Goal: Task Accomplishment & Management: Complete application form

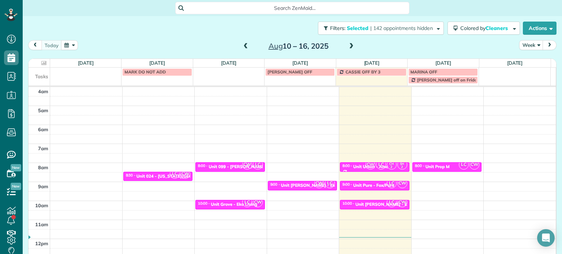
scroll to position [57, 0]
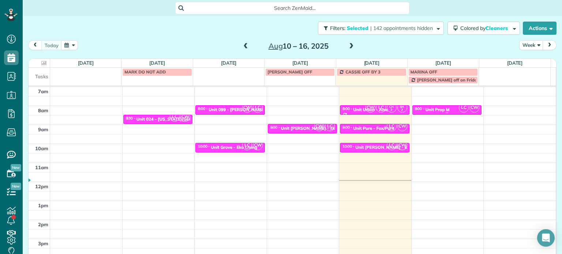
click at [446, 113] on div at bounding box center [446, 113] width 69 height 3
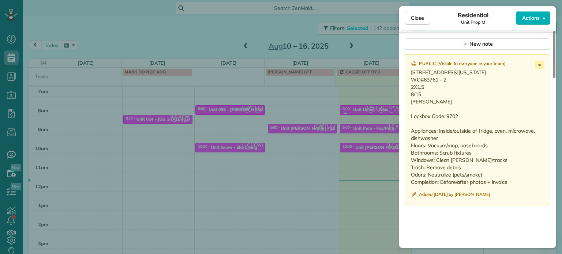
scroll to position [698, 0]
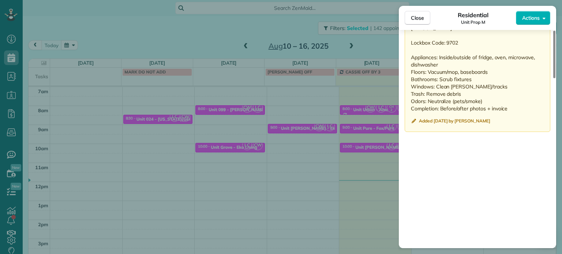
click at [347, 143] on div "Close Residential Unit Prop M Actions Status Active Unit Prop M · Open profile …" at bounding box center [281, 127] width 562 height 254
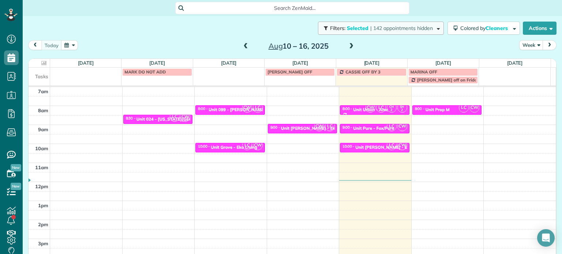
click at [370, 31] on span "| 142 appointments hidden" at bounding box center [401, 28] width 63 height 7
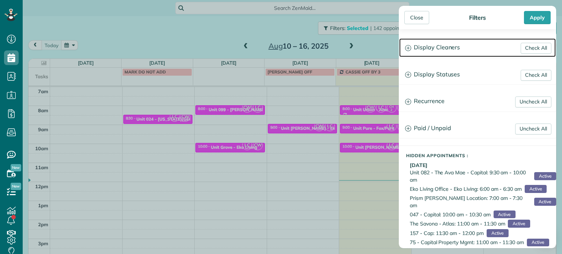
click at [443, 48] on h3 "Display Cleaners" at bounding box center [477, 47] width 156 height 19
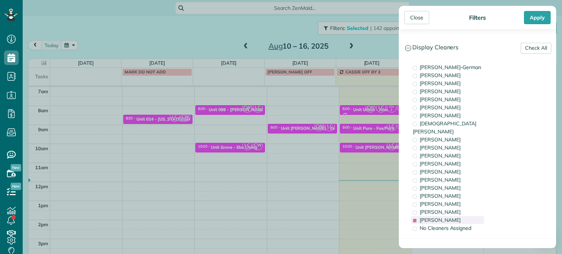
click at [442, 217] on span "[PERSON_NAME]" at bounding box center [439, 220] width 41 height 7
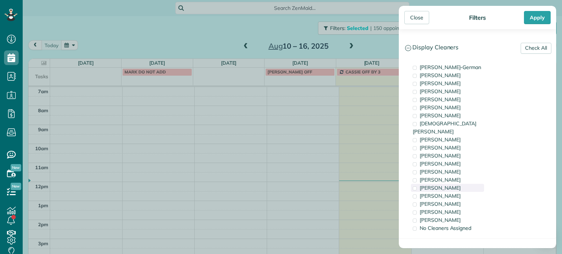
click at [452, 184] on div "[PERSON_NAME]" at bounding box center [447, 188] width 73 height 8
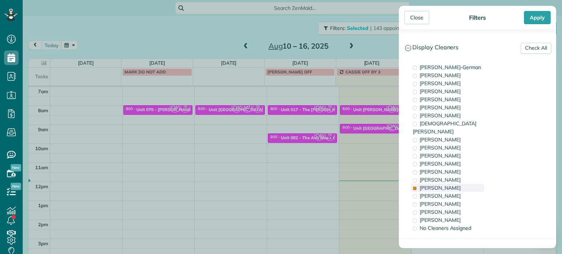
click at [452, 184] on div "[PERSON_NAME]" at bounding box center [447, 188] width 73 height 8
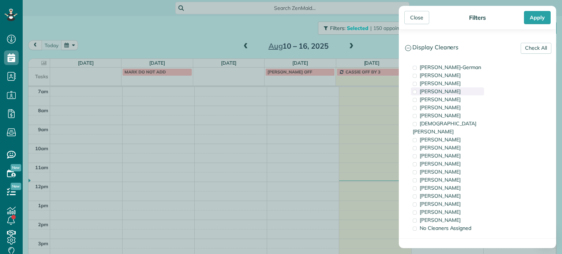
click at [458, 92] on span "[PERSON_NAME]" at bounding box center [439, 91] width 41 height 7
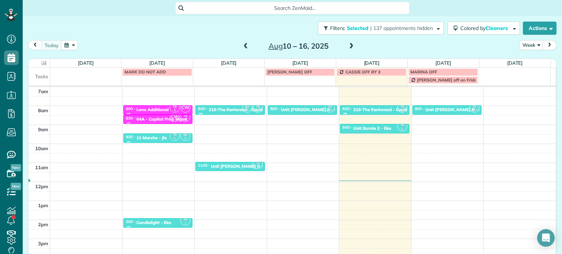
click at [365, 112] on div "Close Filters Apply Check All Display Cleaners [PERSON_NAME]-German [PERSON_NAM…" at bounding box center [281, 127] width 562 height 254
click at [416, 27] on span "| 137 appointments hidden" at bounding box center [401, 28] width 63 height 7
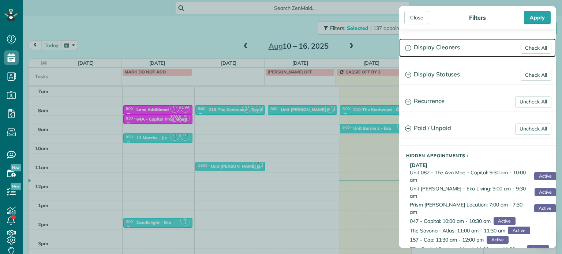
click at [433, 49] on h3 "Display Cleaners" at bounding box center [477, 47] width 156 height 19
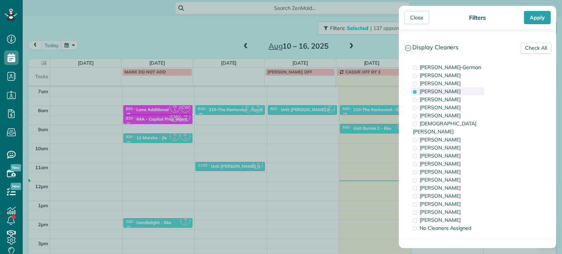
click at [445, 92] on span "[PERSON_NAME]" at bounding box center [439, 91] width 41 height 7
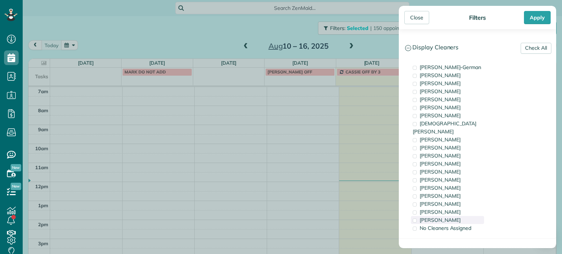
click at [449, 217] on span "[PERSON_NAME]" at bounding box center [439, 220] width 41 height 7
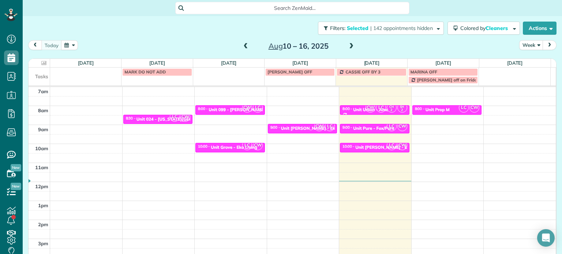
click at [337, 131] on div "Close Filters Apply Check All Display Cleaners [PERSON_NAME]-German [PERSON_NAM…" at bounding box center [281, 127] width 562 height 254
click at [436, 111] on div "Unit Prop M" at bounding box center [437, 109] width 24 height 5
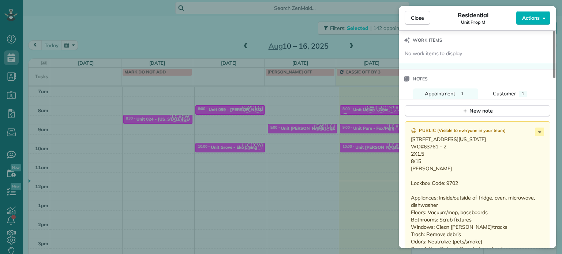
scroll to position [551, 0]
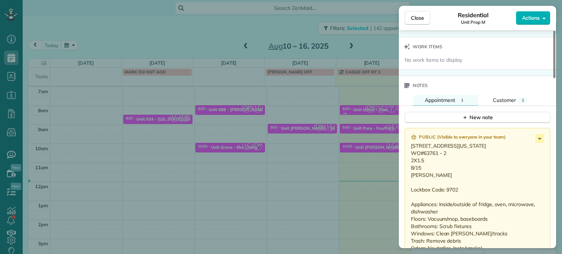
click at [347, 147] on div "Close Residential Unit Prop M Actions Status Active Unit Prop M · Open profile …" at bounding box center [281, 127] width 562 height 254
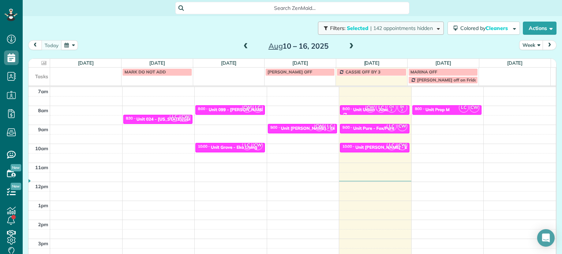
click at [420, 31] on button "Filters: Selected | 142 appointments hidden" at bounding box center [381, 28] width 126 height 13
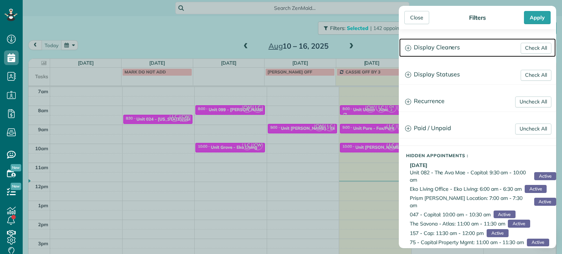
click at [440, 52] on h3 "Display Cleaners" at bounding box center [477, 47] width 156 height 19
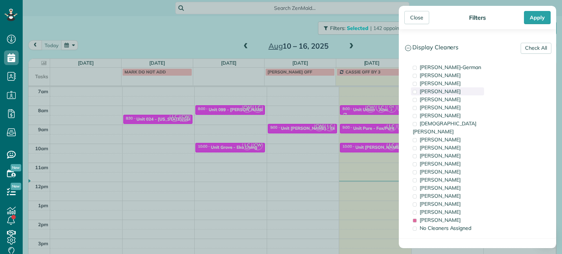
drag, startPoint x: 450, startPoint y: 88, endPoint x: 427, endPoint y: 89, distance: 23.4
click at [450, 88] on span "[PERSON_NAME]" at bounding box center [439, 91] width 41 height 7
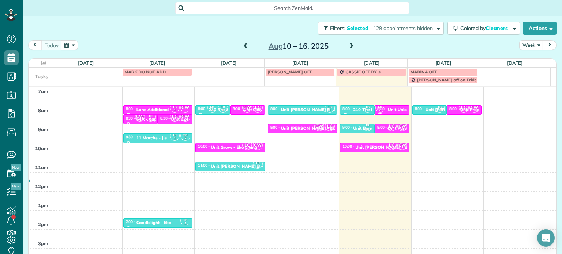
click at [345, 96] on div "Close Filters Apply Check All Display Cleaners [PERSON_NAME]-German [PERSON_NAM…" at bounding box center [281, 127] width 562 height 254
click at [350, 48] on span at bounding box center [351, 46] width 8 height 7
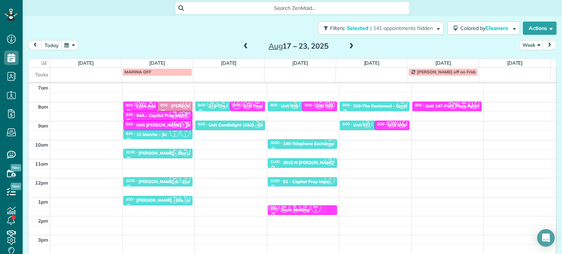
click at [244, 42] on span at bounding box center [246, 46] width 8 height 11
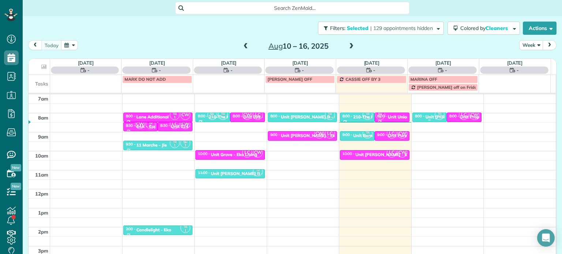
click at [435, 117] on small "1" at bounding box center [439, 117] width 9 height 7
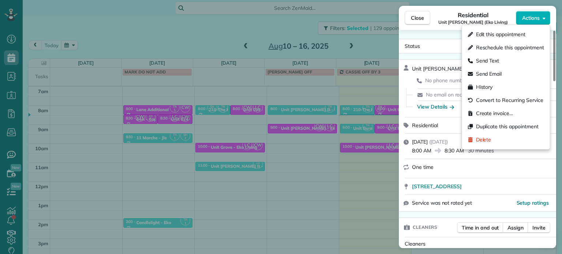
click at [533, 16] on span "Actions" at bounding box center [531, 17] width 18 height 7
click at [521, 31] on span "Edit this appointment" at bounding box center [500, 34] width 49 height 7
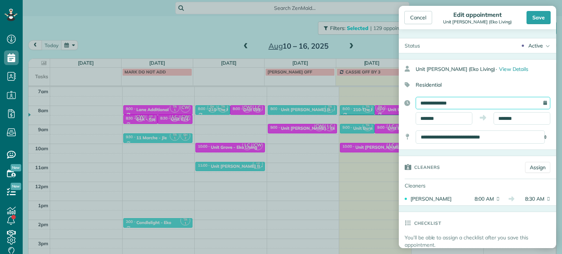
click at [455, 102] on input "**********" at bounding box center [482, 103] width 135 height 12
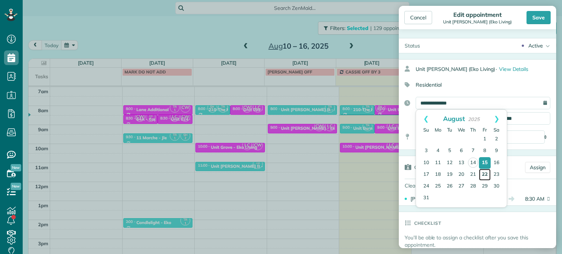
click at [487, 173] on link "22" at bounding box center [485, 175] width 12 height 12
type input "**********"
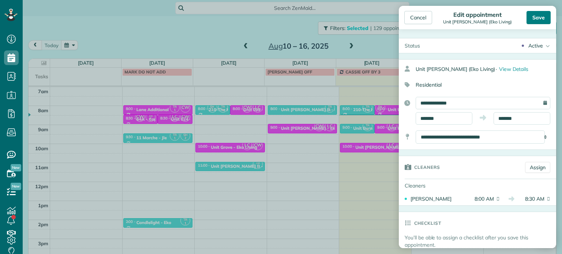
click at [532, 16] on div "Save" at bounding box center [538, 17] width 24 height 13
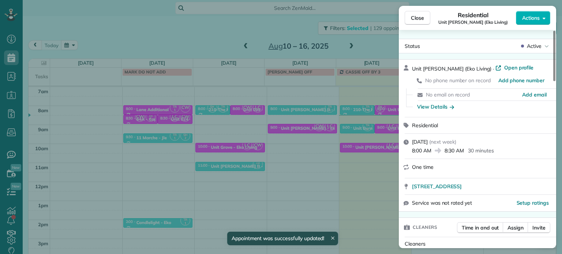
click at [318, 150] on div "Close Residential Unit [PERSON_NAME] (Eko Living) Actions Status Active Unit [P…" at bounding box center [281, 127] width 562 height 254
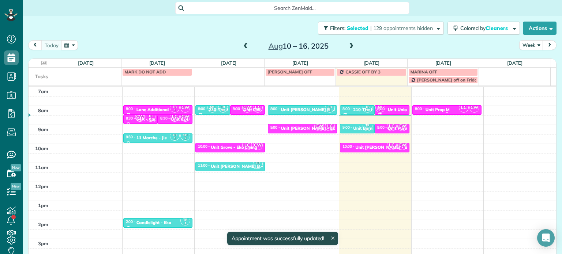
click at [433, 110] on div "Unit Prop M" at bounding box center [437, 109] width 24 height 5
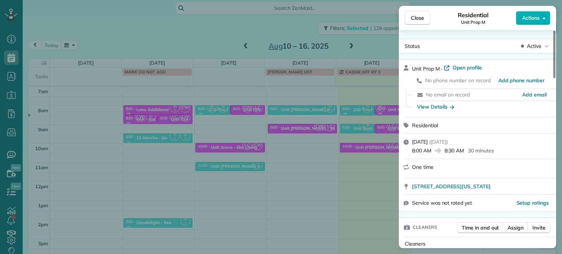
scroll to position [74, 0]
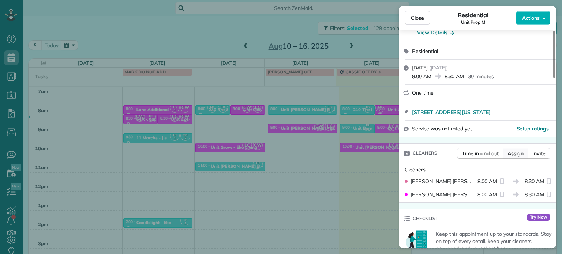
click at [514, 159] on button "Assign" at bounding box center [515, 153] width 26 height 11
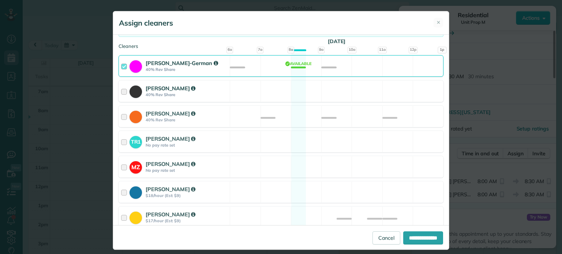
scroll to position [73, 0]
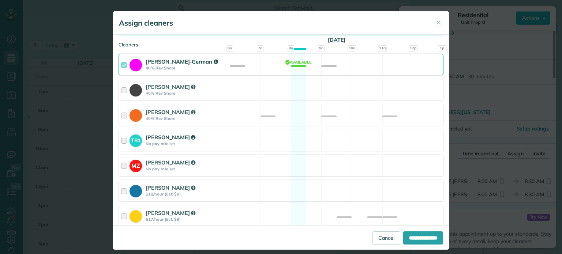
click at [308, 139] on div "TR1 [PERSON_NAME] No pay rate set Available" at bounding box center [280, 140] width 325 height 22
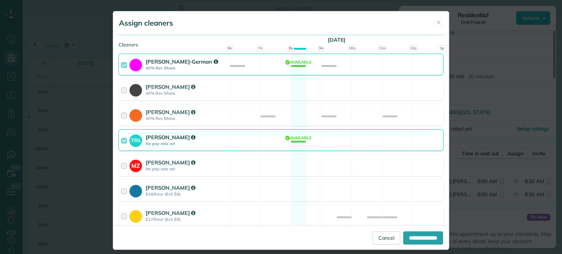
click at [318, 63] on div "[PERSON_NAME]-German 40% Rev Share Available" at bounding box center [280, 65] width 325 height 22
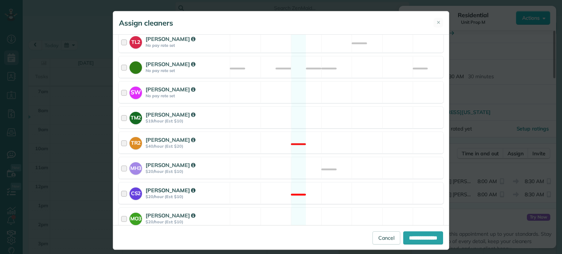
scroll to position [392, 0]
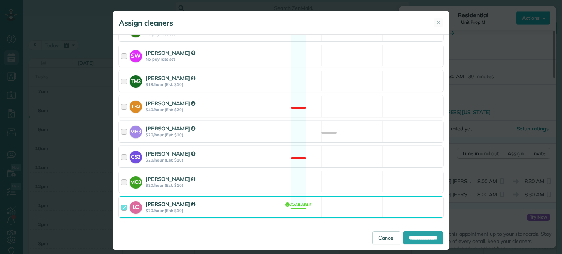
click at [366, 196] on div "LC [PERSON_NAME] $20/hour (Est: $10) Available" at bounding box center [280, 207] width 325 height 22
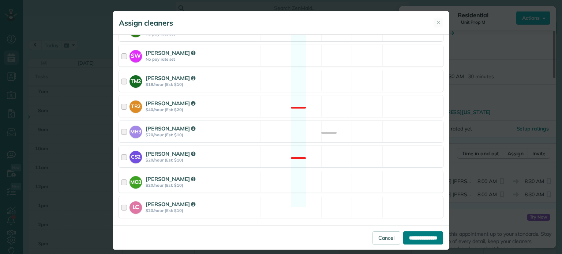
click at [411, 235] on input "**********" at bounding box center [423, 237] width 40 height 13
type input "**********"
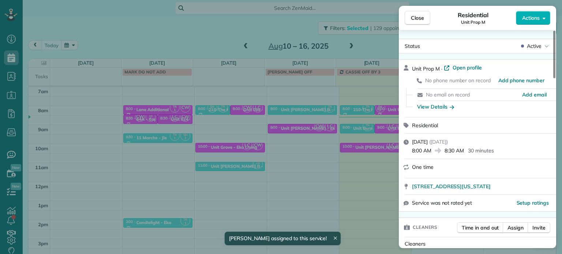
click at [362, 145] on div "Close Residential Unit Prop M Actions Status Active Unit Prop M · Open profile …" at bounding box center [281, 127] width 562 height 254
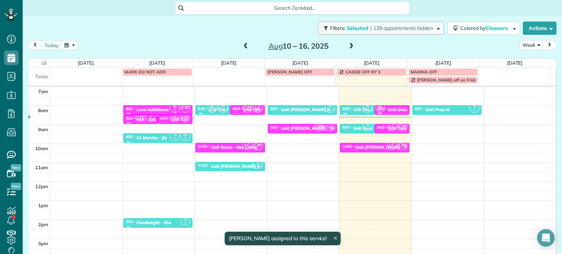
click at [412, 26] on span "| 129 appointments hidden" at bounding box center [401, 28] width 63 height 7
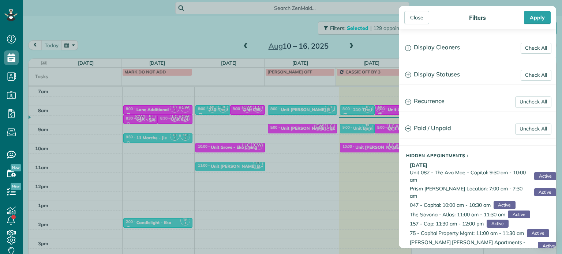
click at [345, 139] on div "Close Filters Apply Check All Display Cleaners [PERSON_NAME]-German [PERSON_NAM…" at bounding box center [281, 127] width 562 height 254
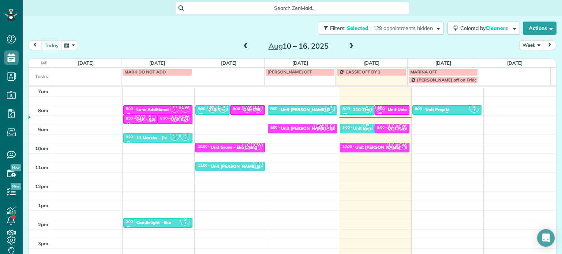
click at [425, 110] on div "Unit Prop M" at bounding box center [437, 109] width 24 height 5
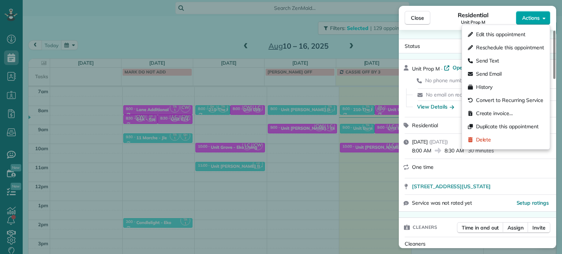
click at [535, 22] on button "Actions" at bounding box center [532, 18] width 34 height 14
click at [443, 40] on div "Status Active" at bounding box center [477, 46] width 157 height 15
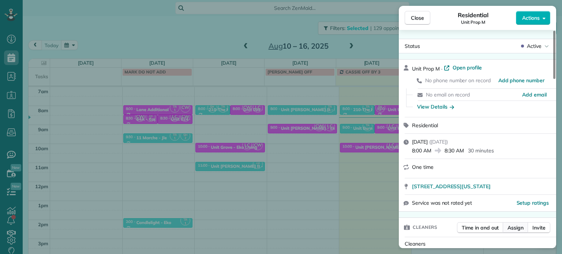
click at [514, 229] on span "Assign" at bounding box center [515, 227] width 16 height 7
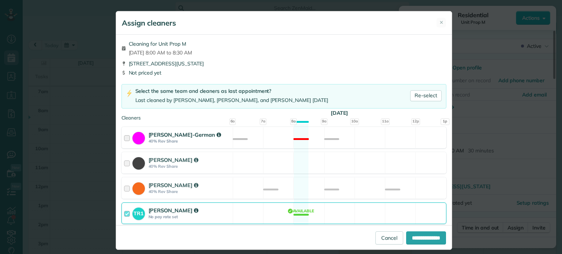
click at [306, 140] on div "[PERSON_NAME]-German 40% Rev Share Not available" at bounding box center [283, 138] width 325 height 22
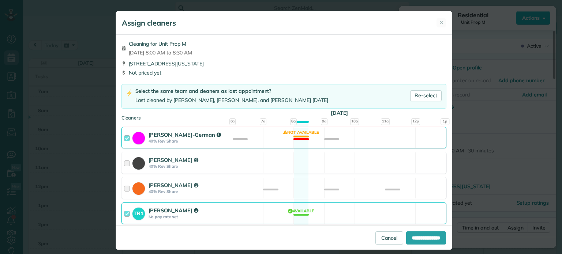
click at [329, 220] on div "TR1 [PERSON_NAME] No pay rate set Available" at bounding box center [283, 214] width 325 height 22
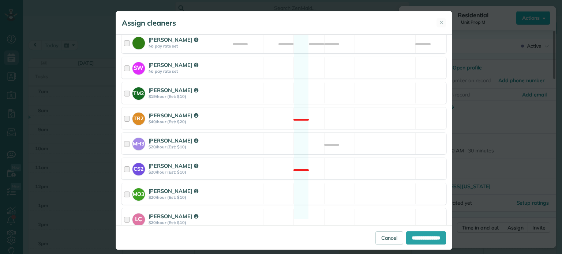
scroll to position [392, 0]
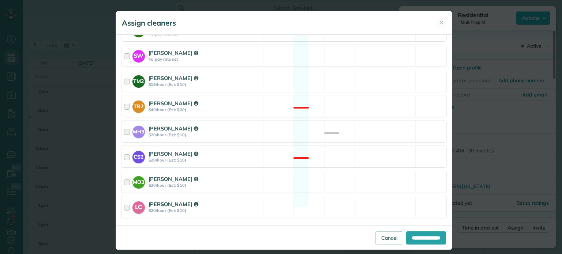
click at [332, 207] on div "LC [PERSON_NAME] $20/hour (Est: $10) Available" at bounding box center [283, 207] width 325 height 22
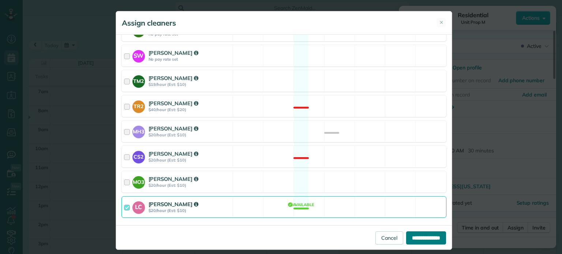
click at [430, 235] on input "**********" at bounding box center [426, 237] width 40 height 13
type input "**********"
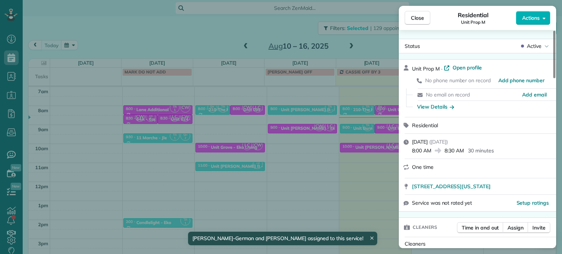
click at [374, 165] on div "Close Residential Unit Prop M Actions Status Active Unit Prop M · Open profile …" at bounding box center [281, 127] width 562 height 254
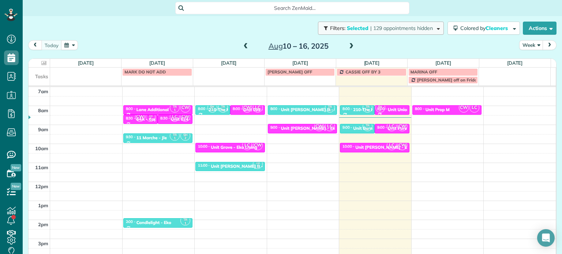
click at [434, 30] on span "button" at bounding box center [436, 27] width 5 height 5
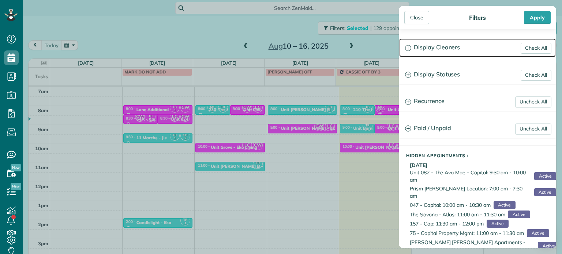
click at [446, 49] on h3 "Display Cleaners" at bounding box center [477, 47] width 156 height 19
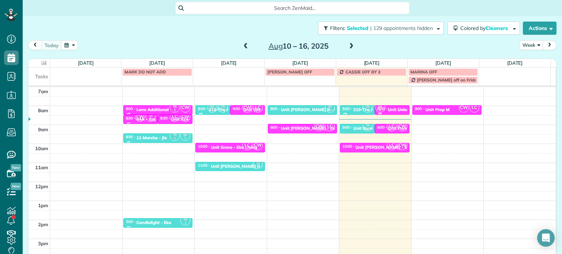
click at [336, 139] on div "Close Filters Apply Check All Display Cleaners [PERSON_NAME]-German [PERSON_NAM…" at bounding box center [281, 127] width 562 height 254
click at [427, 33] on button "Filters: Selected | 129 appointments hidden" at bounding box center [381, 28] width 126 height 13
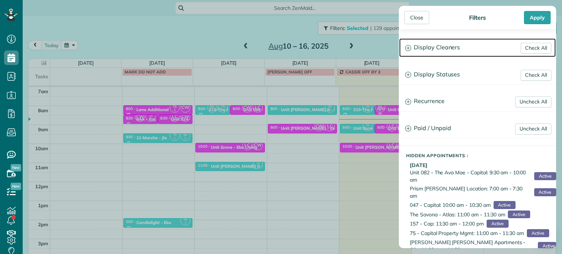
click at [449, 44] on h3 "Display Cleaners" at bounding box center [477, 47] width 156 height 19
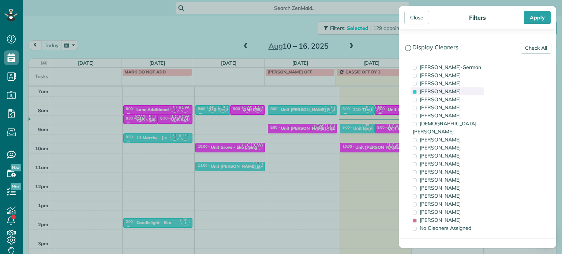
click at [441, 90] on span "[PERSON_NAME]" at bounding box center [439, 91] width 41 height 7
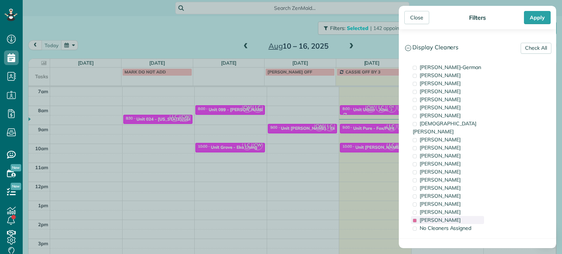
click at [455, 216] on div "[PERSON_NAME]" at bounding box center [447, 220] width 73 height 8
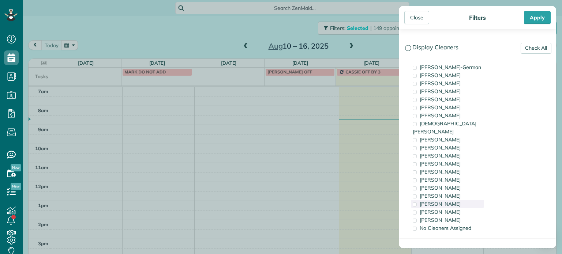
click at [457, 200] on div "[PERSON_NAME]" at bounding box center [447, 204] width 73 height 8
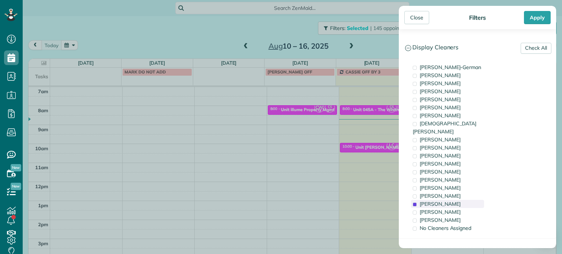
click at [457, 200] on div "[PERSON_NAME]" at bounding box center [447, 204] width 73 height 8
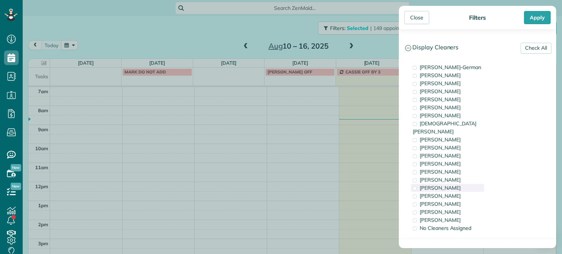
click at [457, 184] on div "[PERSON_NAME]" at bounding box center [447, 188] width 73 height 8
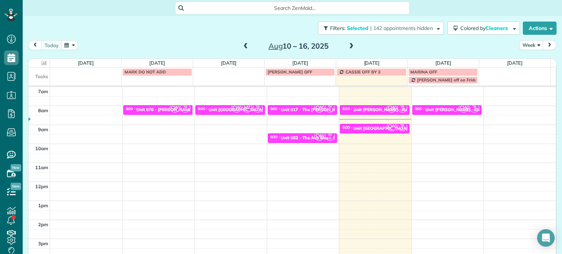
click at [371, 136] on div "Close Filters Apply Check All Display Cleaners [PERSON_NAME]-German [PERSON_NAM…" at bounding box center [281, 127] width 562 height 254
click at [409, 26] on span "| 142 appointments hidden" at bounding box center [401, 28] width 63 height 7
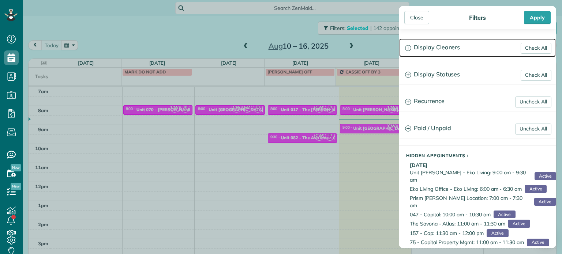
click at [432, 49] on h3 "Display Cleaners" at bounding box center [477, 47] width 156 height 19
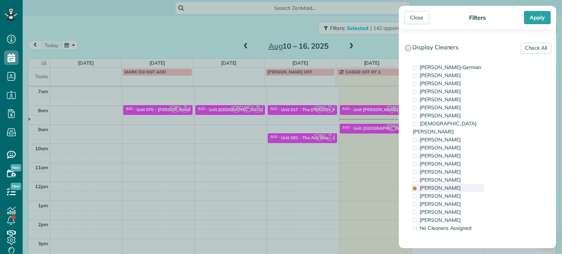
click at [443, 184] on div "[PERSON_NAME]" at bounding box center [447, 188] width 73 height 8
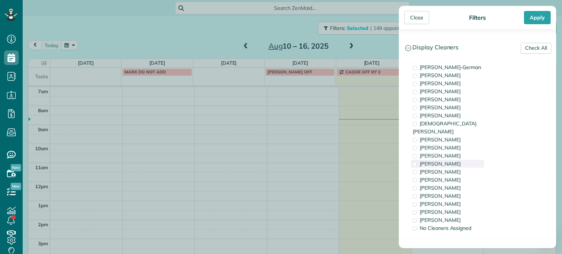
click at [445, 160] on div "[PERSON_NAME]" at bounding box center [447, 164] width 73 height 8
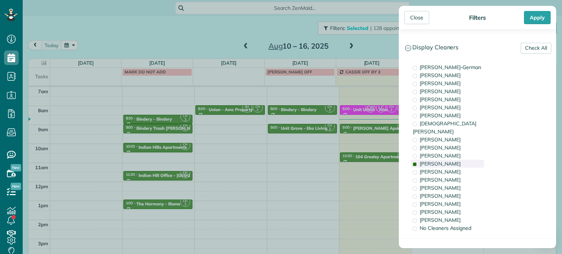
click at [445, 160] on div "[PERSON_NAME]" at bounding box center [447, 164] width 73 height 8
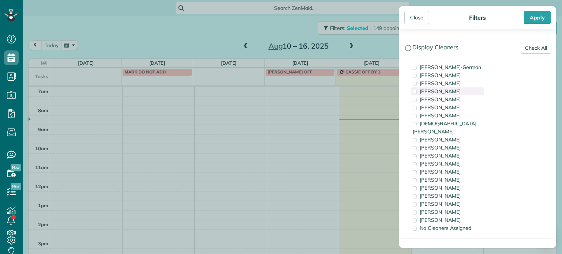
click at [453, 93] on span "[PERSON_NAME]" at bounding box center [439, 91] width 41 height 7
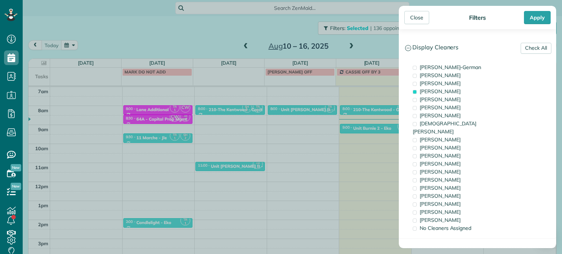
click at [344, 144] on div "Close Filters Apply Check All Display Cleaners [PERSON_NAME]-German [PERSON_NAM…" at bounding box center [281, 127] width 562 height 254
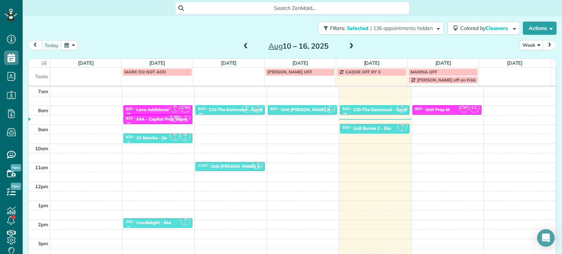
click at [349, 47] on span at bounding box center [351, 46] width 8 height 7
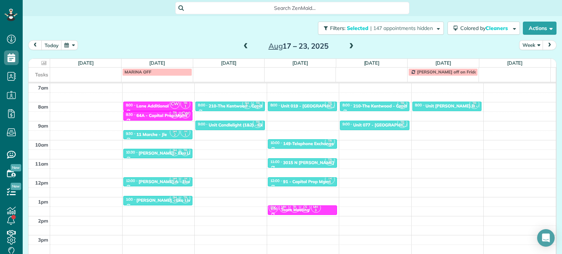
click at [242, 45] on span at bounding box center [246, 46] width 8 height 7
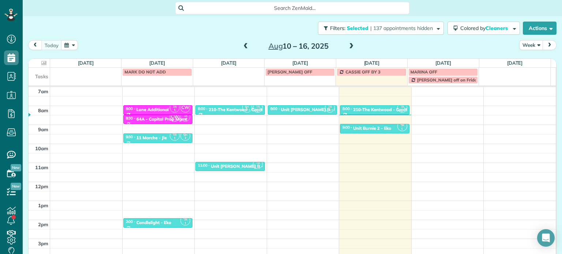
click at [450, 109] on div "4am 5am 6am 7am 8am 9am 10am 11am 12pm 1pm 2pm 3pm 4pm 5pm TR 1 SH 2 6:00 - 6:3…" at bounding box center [292, 163] width 527 height 266
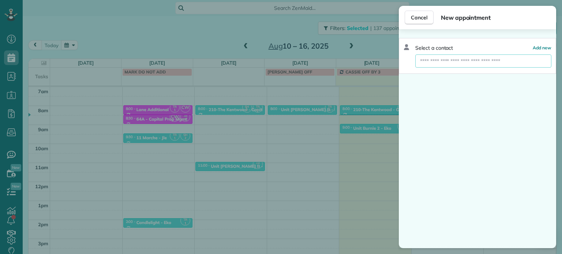
click at [463, 61] on input "text" at bounding box center [483, 60] width 136 height 13
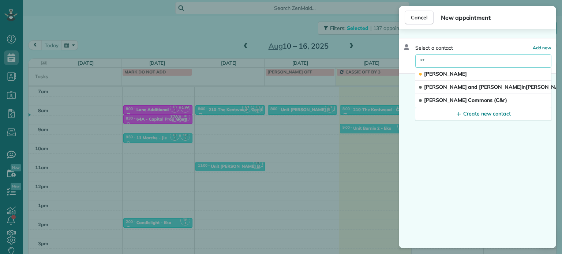
type input "*"
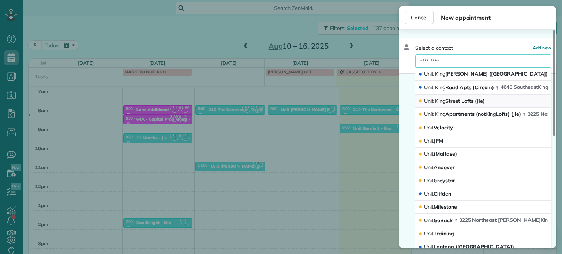
type input "*********"
click at [465, 101] on span "[GEOGRAPHIC_DATA] (Jle)" at bounding box center [454, 101] width 61 height 7
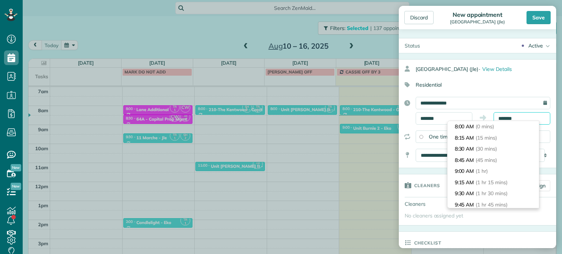
click at [503, 118] on input "*******" at bounding box center [521, 118] width 57 height 12
type input "*******"
click at [501, 149] on li "8:30 AM (30 mins)" at bounding box center [492, 148] width 91 height 11
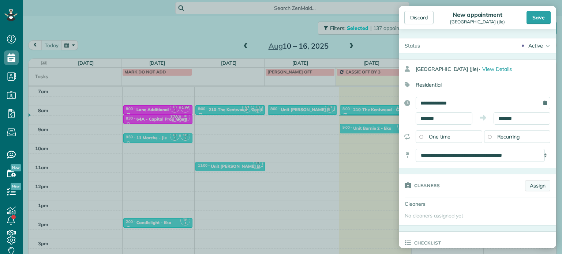
click at [525, 181] on link "Assign" at bounding box center [537, 185] width 25 height 11
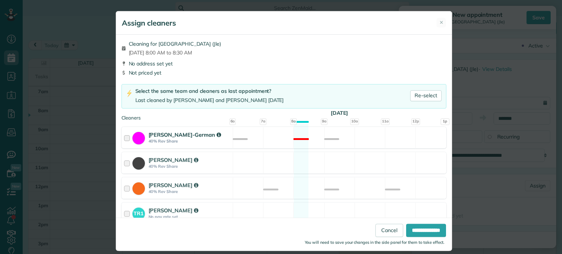
click at [351, 137] on div "[PERSON_NAME]-German 40% Rev Share Not available" at bounding box center [283, 138] width 325 height 22
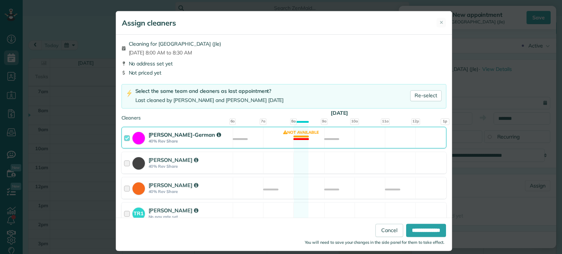
click at [351, 137] on div "[PERSON_NAME]-German 40% Rev Share Not available" at bounding box center [283, 138] width 325 height 22
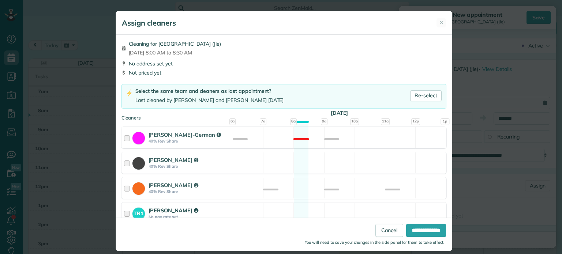
click at [377, 209] on div "TR1 [PERSON_NAME] No pay rate set Available" at bounding box center [283, 214] width 325 height 22
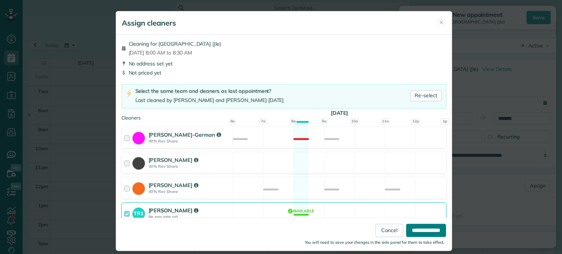
click at [421, 227] on input "**********" at bounding box center [426, 230] width 40 height 13
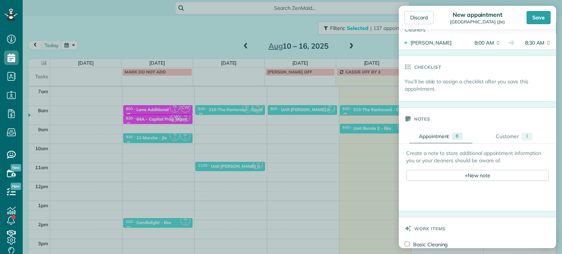
scroll to position [256, 0]
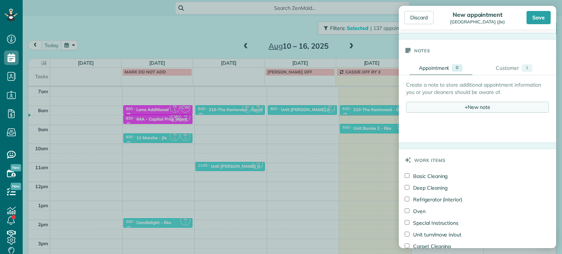
click at [475, 104] on div "+ New note" at bounding box center [477, 107] width 143 height 11
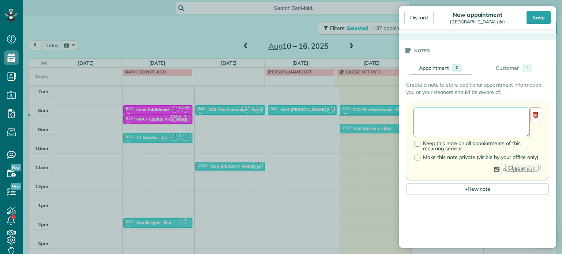
click at [476, 121] on textarea at bounding box center [471, 122] width 116 height 30
type textarea "*"
type textarea "**********"
click at [533, 19] on div "Save" at bounding box center [538, 17] width 24 height 13
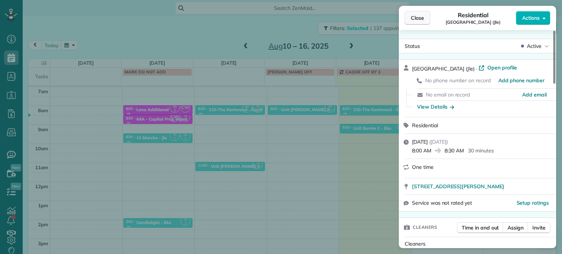
click at [414, 18] on span "Close" at bounding box center [417, 17] width 13 height 7
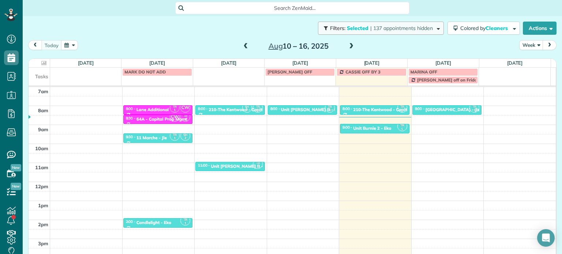
click at [384, 31] on span "| 137 appointments hidden" at bounding box center [401, 28] width 63 height 7
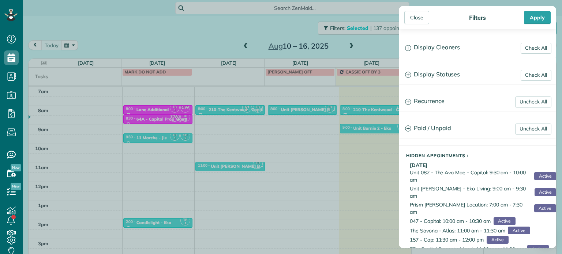
click at [427, 60] on div "Check All Display Cleaners [PERSON_NAME]-German [PERSON_NAME] [PERSON_NAME] [PE…" at bounding box center [477, 138] width 157 height 219
click at [434, 48] on h3 "Display Cleaners" at bounding box center [477, 47] width 156 height 19
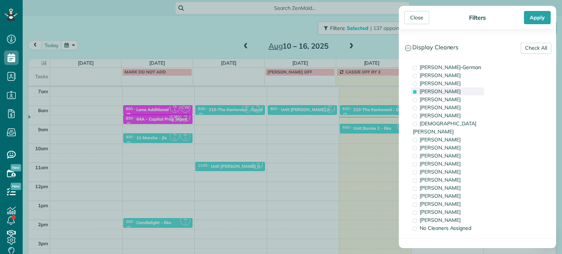
click at [450, 90] on span "[PERSON_NAME]" at bounding box center [439, 91] width 41 height 7
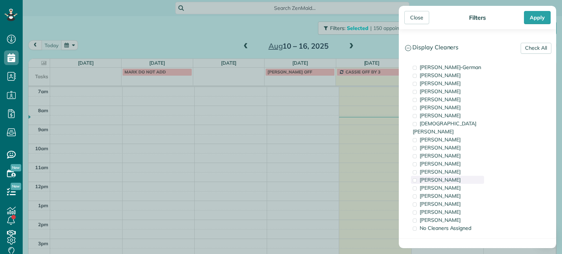
click at [461, 176] on div "[PERSON_NAME]" at bounding box center [447, 180] width 73 height 8
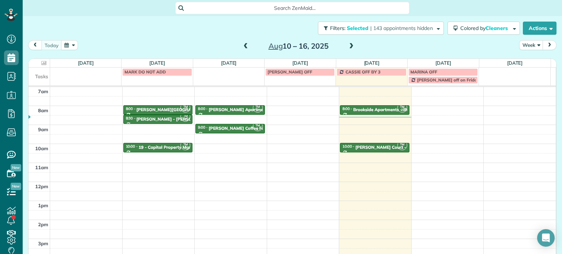
click at [363, 126] on div "Close Filters Apply Check All Display Cleaners [PERSON_NAME]-German [PERSON_NAM…" at bounding box center [281, 127] width 562 height 254
click at [347, 46] on span at bounding box center [351, 46] width 8 height 7
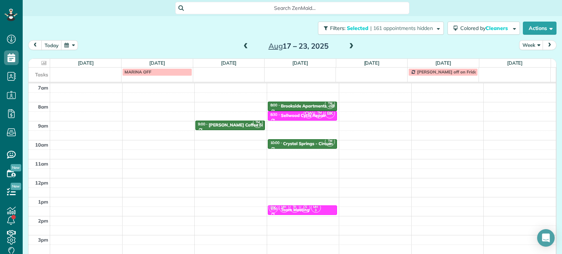
click at [244, 44] on span at bounding box center [246, 46] width 8 height 7
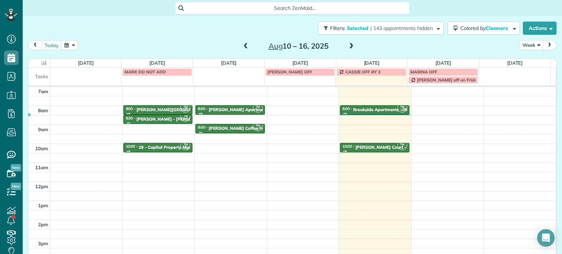
click at [347, 48] on span at bounding box center [351, 46] width 8 height 7
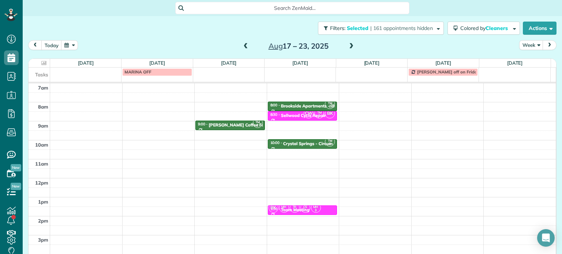
click at [242, 46] on span at bounding box center [246, 46] width 8 height 7
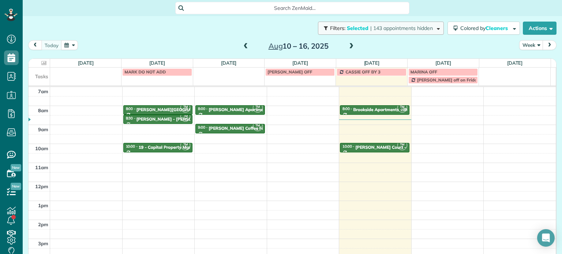
click at [426, 29] on span "Filters: Selected | 143 appointments hidden" at bounding box center [381, 28] width 105 height 7
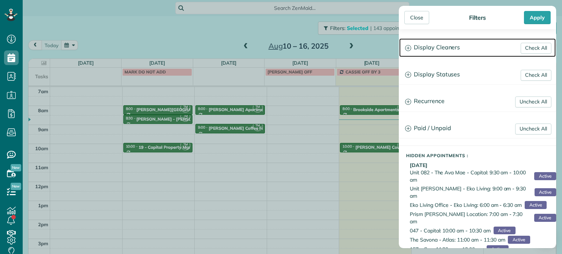
click at [446, 44] on h3 "Display Cleaners" at bounding box center [477, 47] width 156 height 19
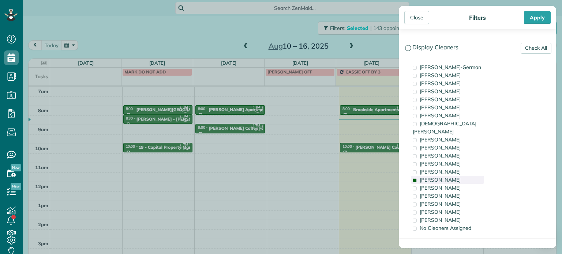
click at [456, 177] on span "[PERSON_NAME]" at bounding box center [439, 180] width 41 height 7
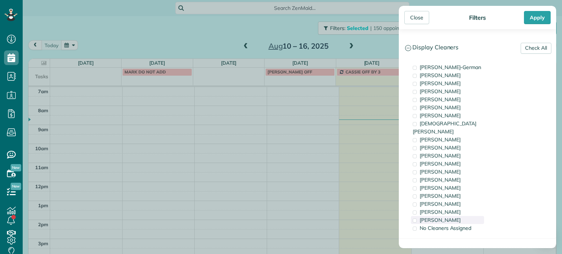
click at [462, 216] on div "[PERSON_NAME]" at bounding box center [447, 220] width 73 height 8
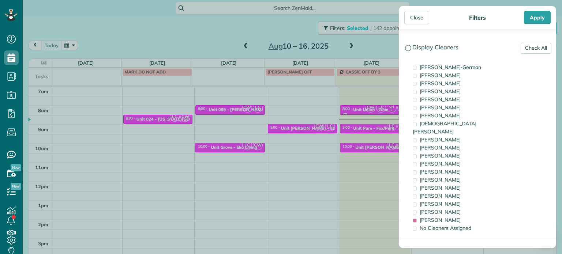
click at [369, 171] on div "Close Filters Apply Check All Display Cleaners [PERSON_NAME]-German [PERSON_NAM…" at bounding box center [281, 127] width 562 height 254
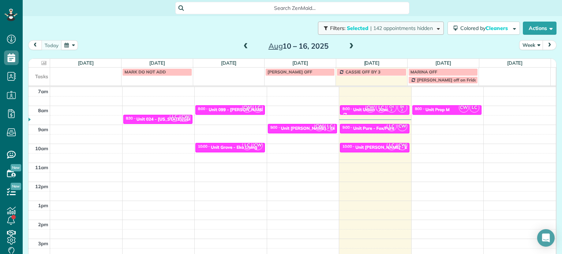
click at [411, 27] on span "| 142 appointments hidden" at bounding box center [401, 28] width 63 height 7
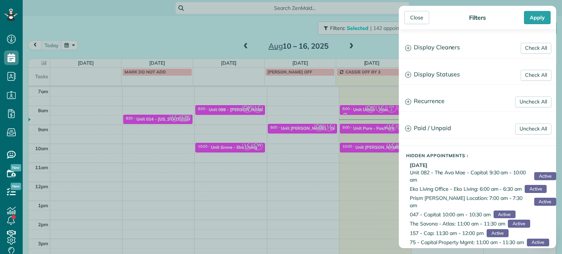
click at [424, 37] on div "Check All Display Cleaners [PERSON_NAME]-German [PERSON_NAME] [PERSON_NAME] [PE…" at bounding box center [477, 138] width 157 height 219
click at [426, 46] on h3 "Display Cleaners" at bounding box center [477, 47] width 156 height 19
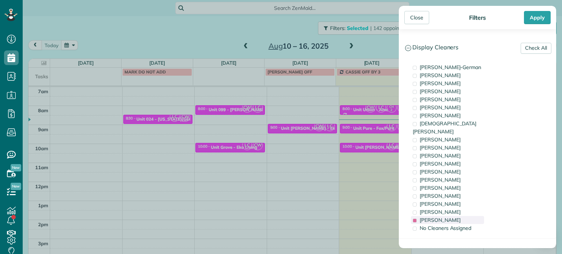
click at [460, 216] on div "[PERSON_NAME]" at bounding box center [447, 220] width 73 height 8
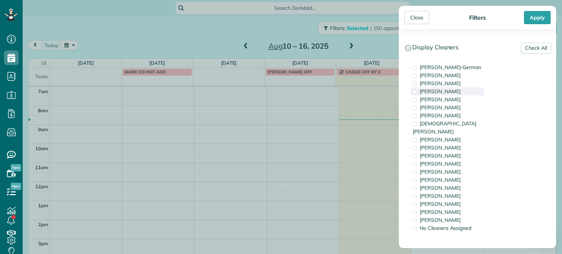
click at [453, 92] on span "[PERSON_NAME]" at bounding box center [439, 91] width 41 height 7
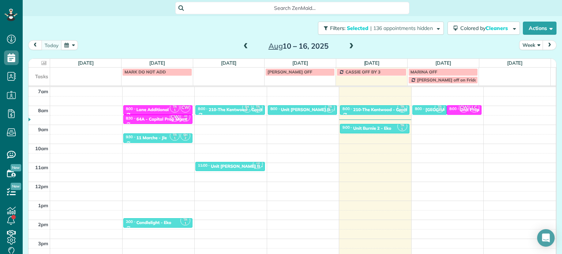
click at [288, 136] on div "Close Filters Apply Check All Display Cleaners [PERSON_NAME]-German [PERSON_NAM…" at bounding box center [281, 127] width 562 height 254
click at [435, 125] on div "4am 5am 6am 7am 8am 9am 10am 11am 12pm 1pm 2pm 3pm 4pm 5pm TR 1 SH 2 6:00 - 6:3…" at bounding box center [292, 163] width 527 height 266
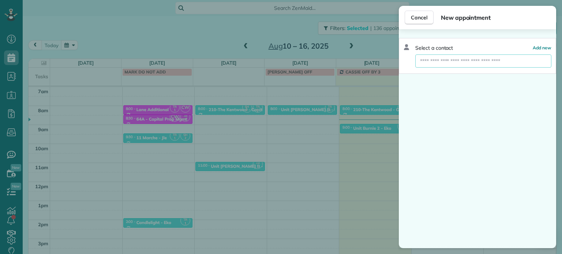
click at [484, 61] on input "text" at bounding box center [483, 60] width 136 height 13
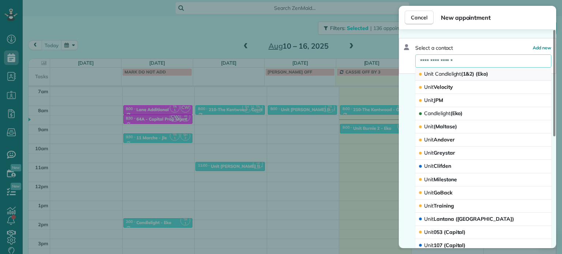
type input "**********"
click at [458, 74] on span "Candlelight" at bounding box center [448, 74] width 26 height 7
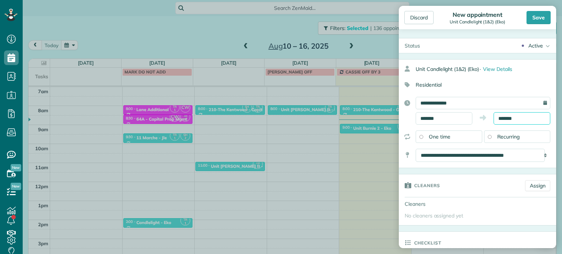
click at [505, 116] on input "*******" at bounding box center [521, 118] width 57 height 12
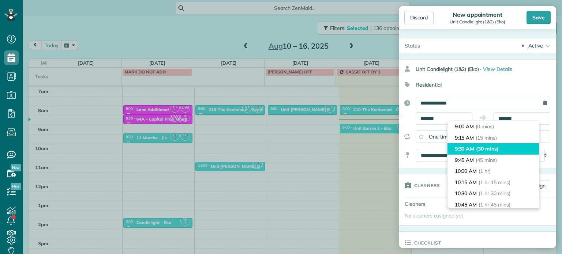
type input "*******"
click at [490, 147] on span "(30 mins)" at bounding box center [487, 149] width 23 height 7
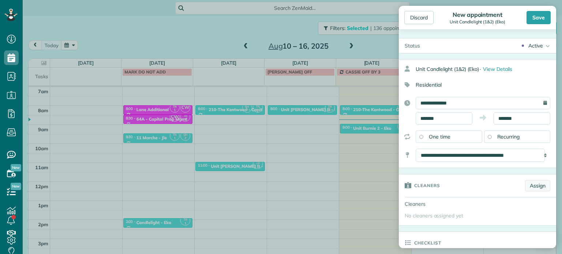
click at [535, 187] on link "Assign" at bounding box center [537, 185] width 25 height 11
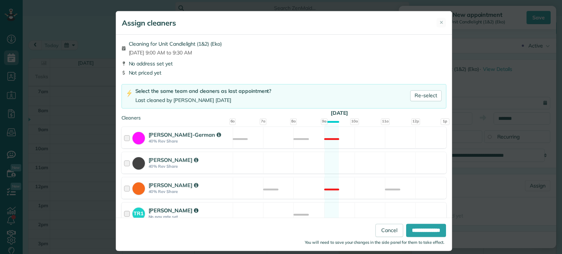
click at [361, 205] on div "TR1 [PERSON_NAME] No pay rate set Available" at bounding box center [283, 214] width 325 height 22
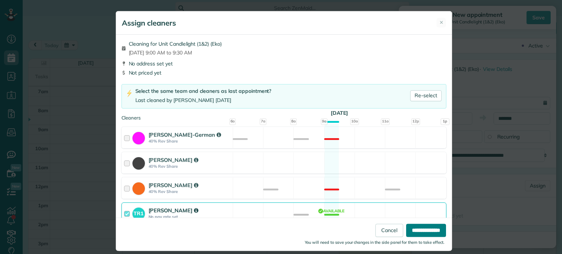
click at [416, 229] on input "**********" at bounding box center [426, 230] width 40 height 13
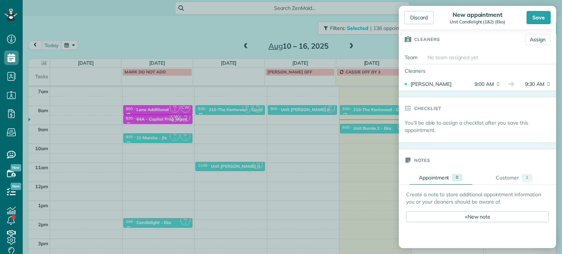
scroll to position [219, 0]
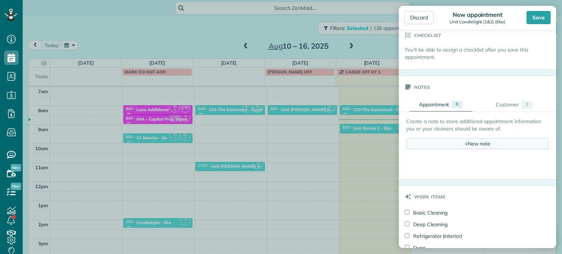
click at [468, 143] on div "+ New note" at bounding box center [477, 143] width 143 height 11
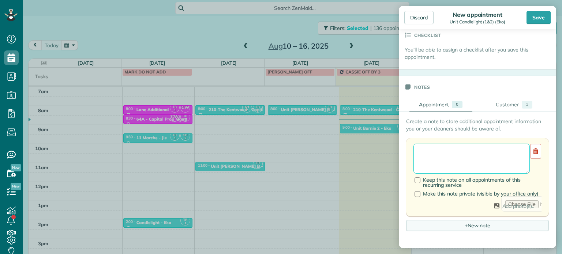
click at [472, 152] on textarea at bounding box center [471, 159] width 116 height 30
click at [441, 167] on textarea "**********" at bounding box center [468, 159] width 111 height 30
paste textarea "*********"
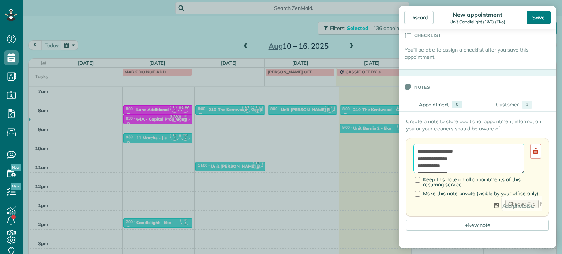
type textarea "**********"
click at [544, 19] on div "Save" at bounding box center [538, 17] width 24 height 13
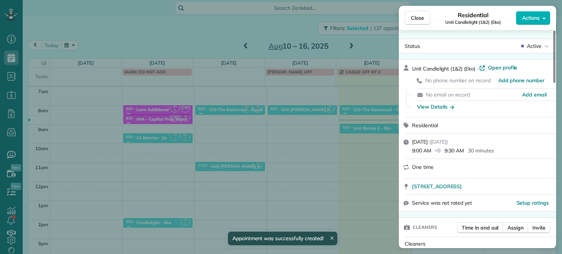
click at [300, 154] on div "Close Residential Unit Candlelight (1&2) (Eko) Actions Status Active Unit Candl…" at bounding box center [281, 127] width 562 height 254
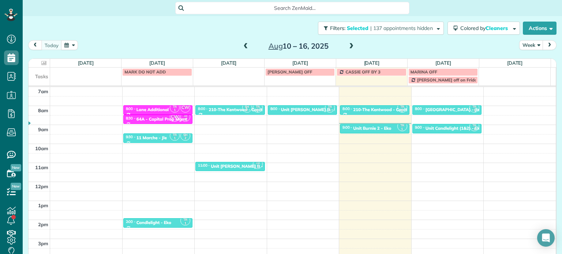
click at [350, 43] on span at bounding box center [351, 46] width 8 height 7
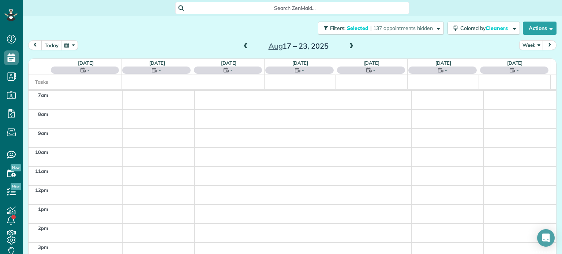
click at [350, 43] on span at bounding box center [351, 46] width 8 height 7
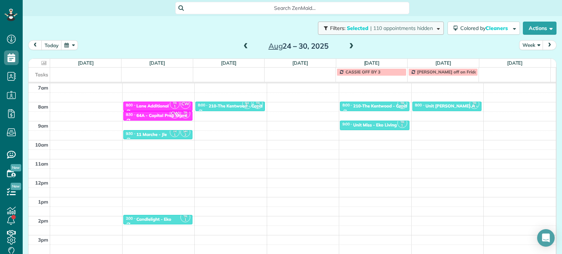
click at [401, 29] on span "| 110 appointments hidden" at bounding box center [401, 28] width 63 height 7
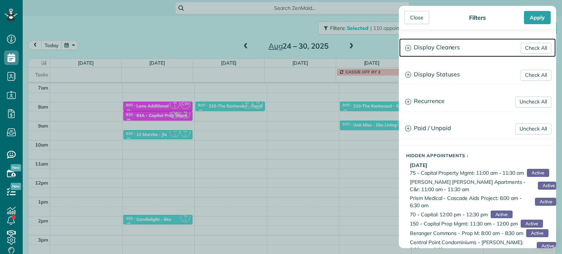
click at [446, 50] on h3 "Display Cleaners" at bounding box center [477, 47] width 156 height 19
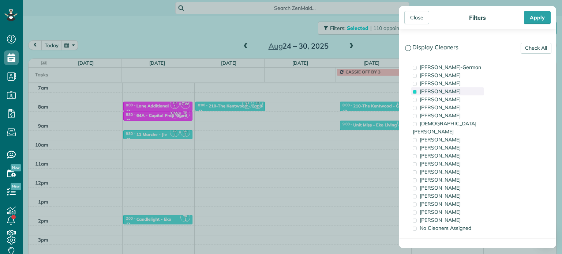
click at [447, 91] on span "[PERSON_NAME]" at bounding box center [439, 91] width 41 height 7
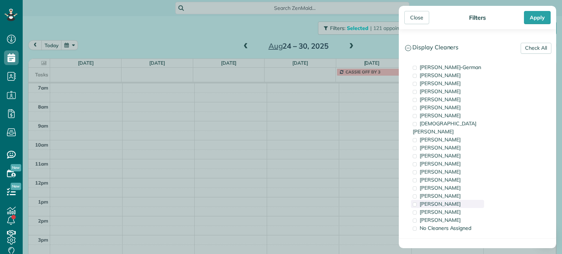
click at [452, 200] on div "[PERSON_NAME]" at bounding box center [447, 204] width 73 height 8
click at [343, 175] on div "Close Filters Apply Check All Display Cleaners [PERSON_NAME]-German [PERSON_NAM…" at bounding box center [281, 127] width 562 height 254
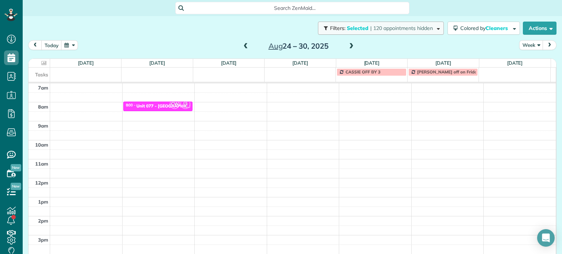
click at [399, 33] on button "Filters: Selected | 120 appointments hidden" at bounding box center [381, 28] width 126 height 13
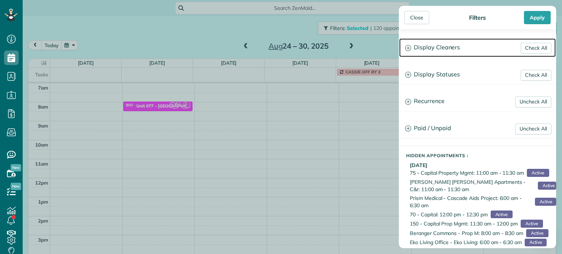
click at [442, 51] on h3 "Display Cleaners" at bounding box center [477, 47] width 156 height 19
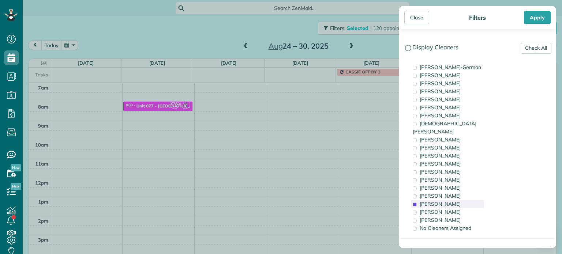
click at [443, 201] on span "[PERSON_NAME]" at bounding box center [439, 204] width 41 height 7
click at [443, 217] on span "[PERSON_NAME]" at bounding box center [439, 220] width 41 height 7
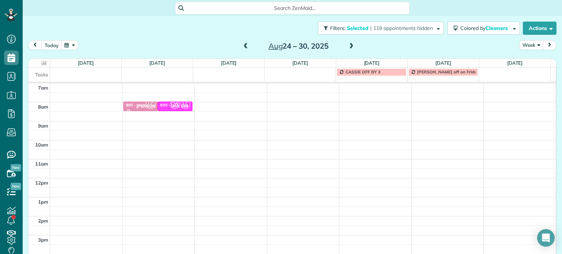
click at [362, 128] on div "Close Filters Apply Check All Display Cleaners [PERSON_NAME]-German [PERSON_NAM…" at bounding box center [281, 127] width 562 height 254
drag, startPoint x: 173, startPoint y: 107, endPoint x: 175, endPoint y: 125, distance: 18.5
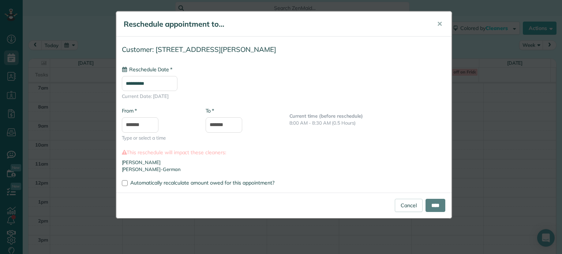
type input "**********"
click at [439, 202] on input "****" at bounding box center [435, 205] width 20 height 13
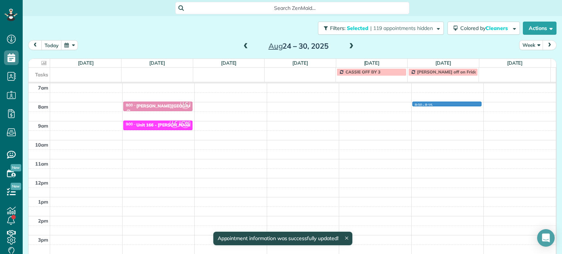
click at [439, 104] on div "4am 5am 6am 7am 8am 9am 10am 11am 12pm 1pm 2pm 3pm 4pm 5pm LC 8:00 - 8:30 [PERS…" at bounding box center [292, 159] width 527 height 266
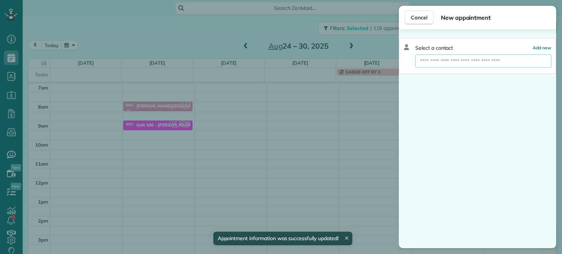
click at [444, 60] on input "text" at bounding box center [483, 60] width 136 height 13
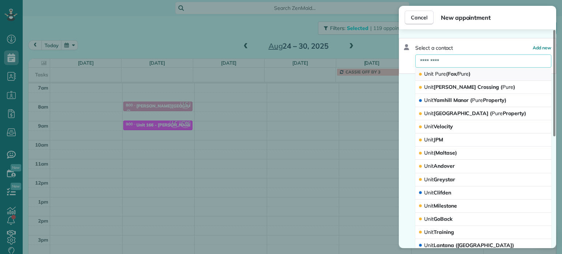
type input "*********"
click at [451, 76] on span "Unit Pure (Fox/ Pure )" at bounding box center [447, 74] width 46 height 7
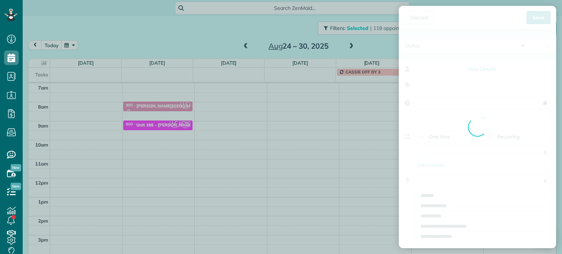
type input "**********"
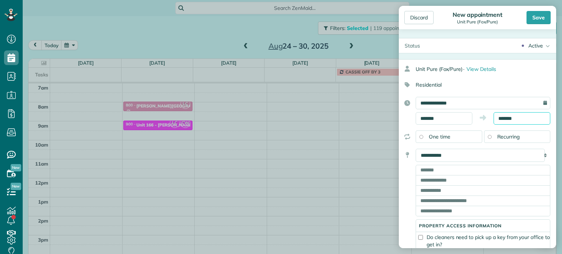
click at [506, 121] on body "Dashboard Scheduling Calendar View List View Dispatch View - Weekly scheduling …" at bounding box center [281, 127] width 562 height 254
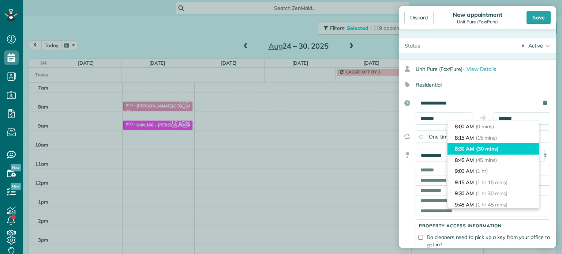
type input "*******"
click at [497, 150] on span "(30 mins)" at bounding box center [487, 149] width 23 height 7
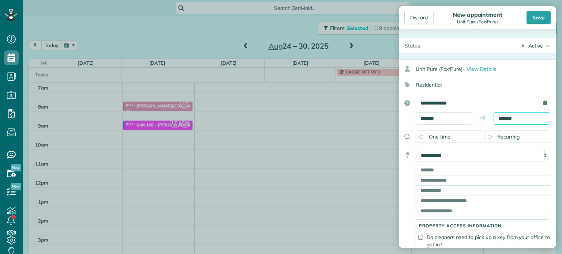
scroll to position [11, 0]
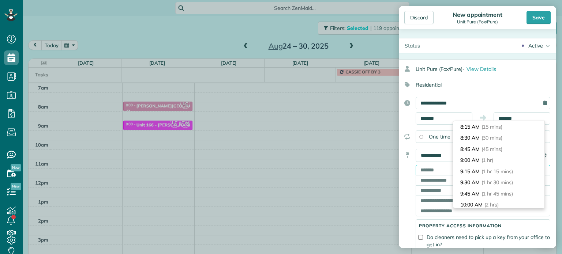
click at [426, 171] on input "text" at bounding box center [482, 170] width 135 height 10
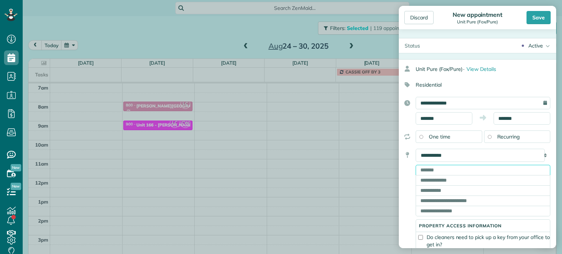
paste input "**********"
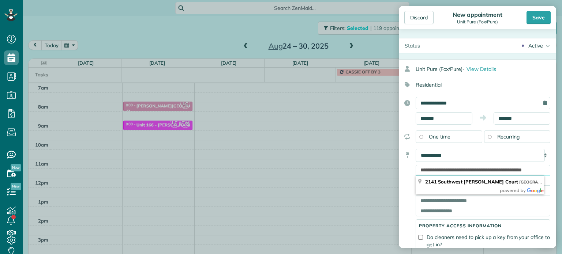
type input "**********"
type input "*********"
type input "**"
type input "*****"
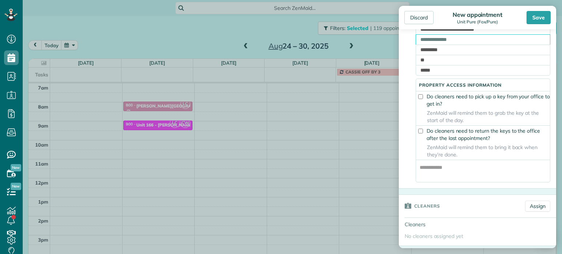
scroll to position [183, 0]
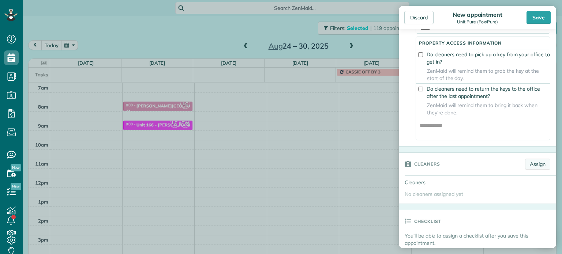
click at [530, 163] on link "Assign" at bounding box center [537, 164] width 25 height 11
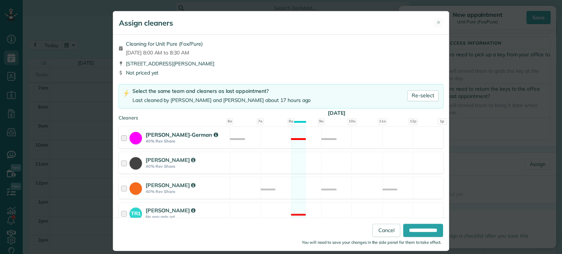
click at [360, 139] on div "[PERSON_NAME]-German 40% Rev Share Not available" at bounding box center [280, 138] width 325 height 22
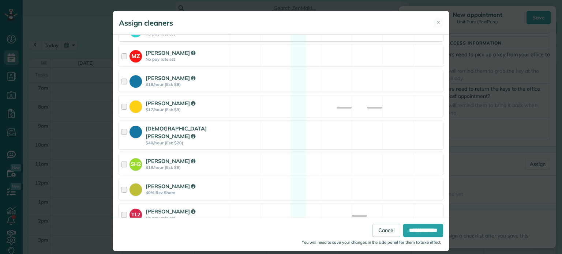
scroll to position [383, 0]
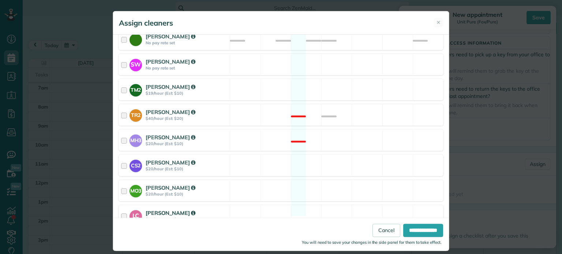
click at [309, 207] on div "LC [PERSON_NAME] $20/hour (Est: $10) Available" at bounding box center [280, 216] width 325 height 22
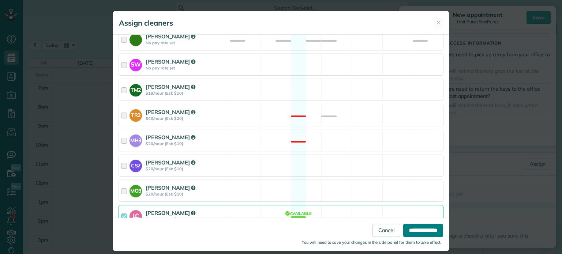
drag, startPoint x: 426, startPoint y: 233, endPoint x: 434, endPoint y: 210, distance: 24.6
click at [426, 233] on input "**********" at bounding box center [423, 230] width 40 height 13
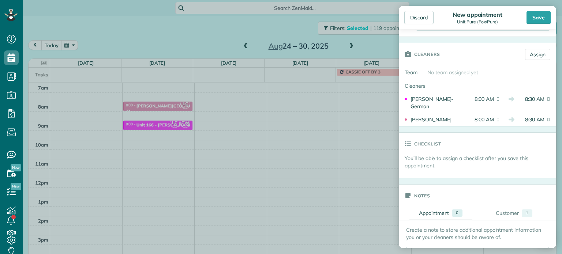
scroll to position [366, 0]
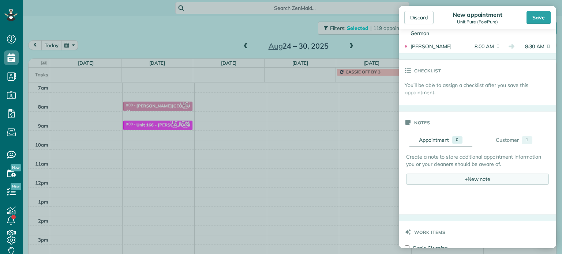
click at [456, 180] on div "+ New note" at bounding box center [477, 179] width 143 height 11
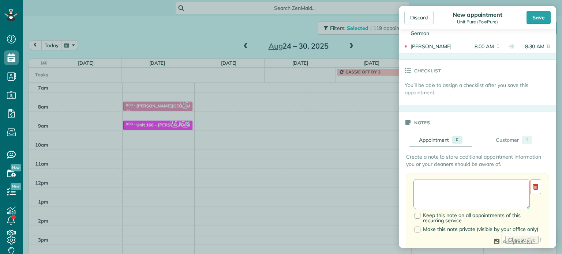
click at [457, 196] on textarea at bounding box center [471, 194] width 116 height 30
paste textarea "**********"
paste textarea "********"
type textarea "**********"
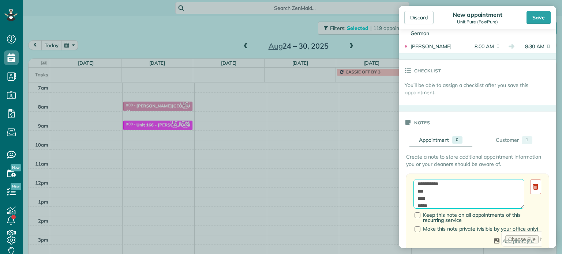
scroll to position [0, 0]
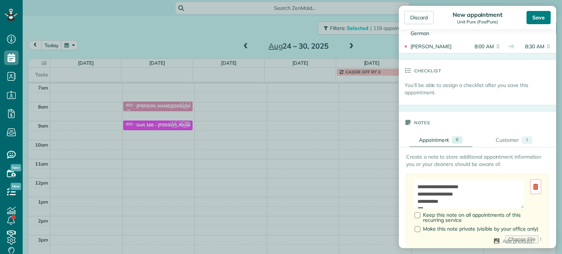
click at [535, 22] on div "Save" at bounding box center [538, 17] width 24 height 13
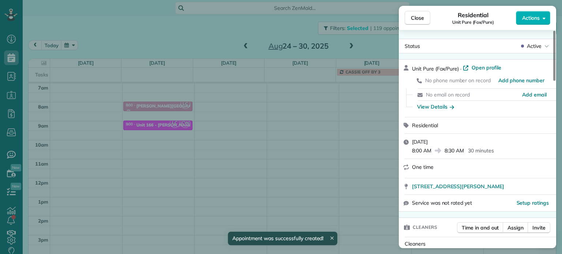
click at [354, 144] on div "Close Residential Unit Pure (Fox/Pure) Actions Status Active Unit Pure (Fox/Pur…" at bounding box center [281, 127] width 562 height 254
